Goal: Navigation & Orientation: Find specific page/section

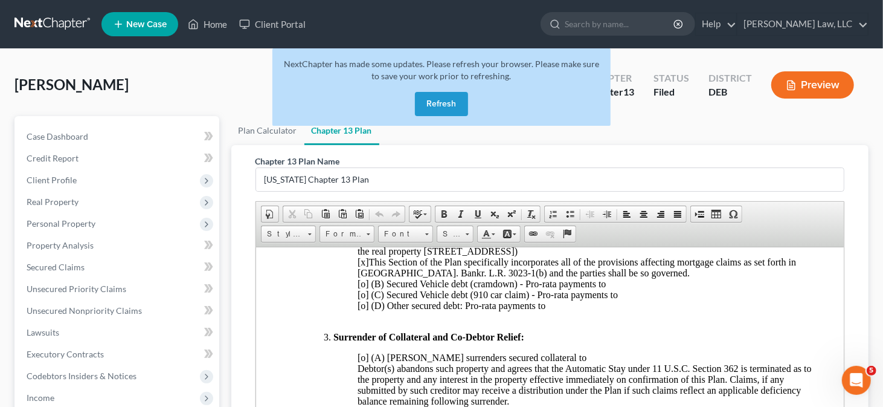
click at [429, 106] on button "Refresh" at bounding box center [441, 104] width 53 height 24
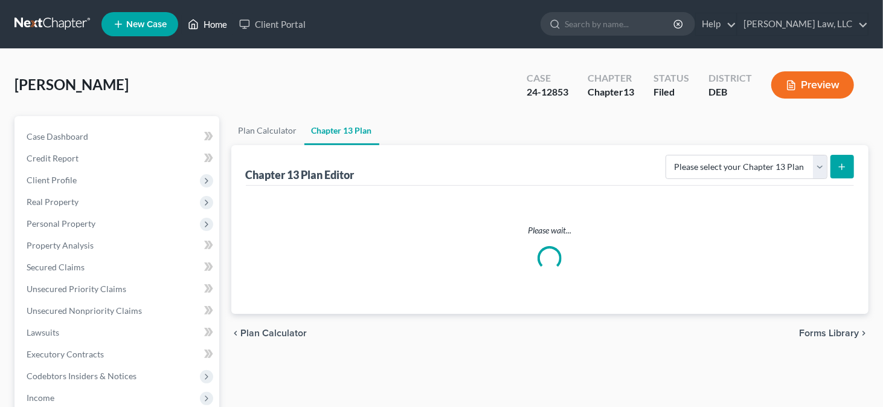
click at [216, 27] on link "Home" at bounding box center [207, 24] width 51 height 22
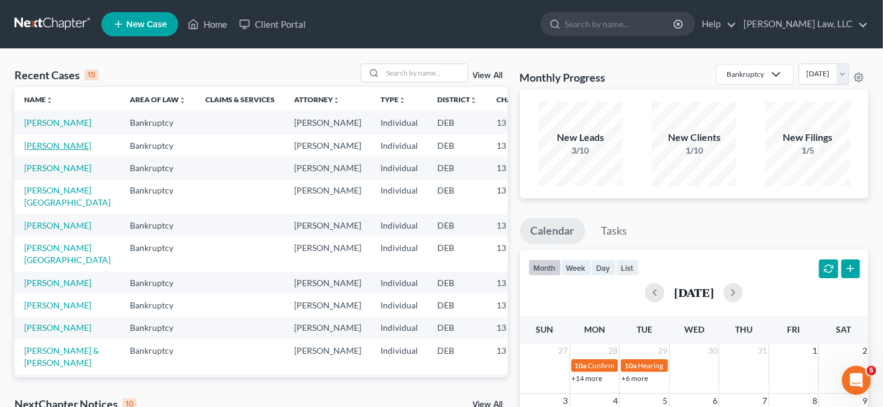
click at [27, 150] on link "[PERSON_NAME]" at bounding box center [57, 145] width 67 height 10
